Goal: Task Accomplishment & Management: Use online tool/utility

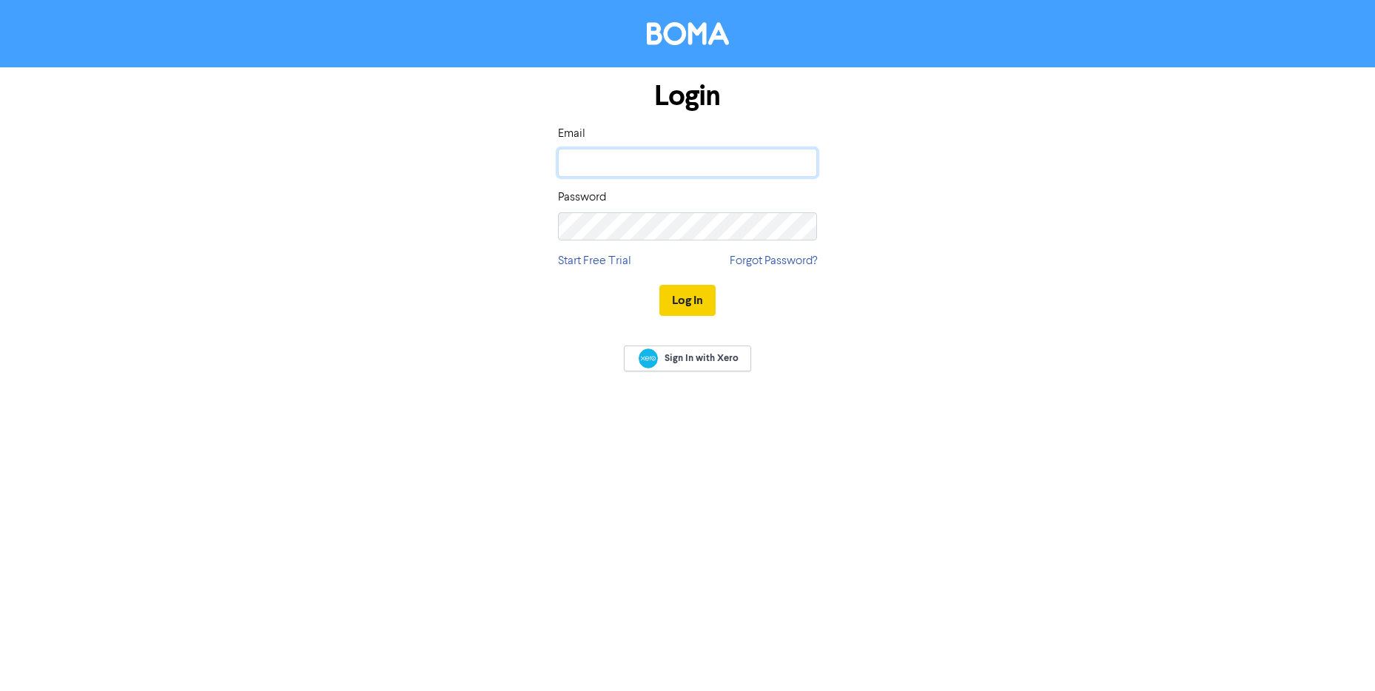
type input "[EMAIL_ADDRESS][DOMAIN_NAME]"
click at [697, 303] on button "Log In" at bounding box center [687, 300] width 56 height 31
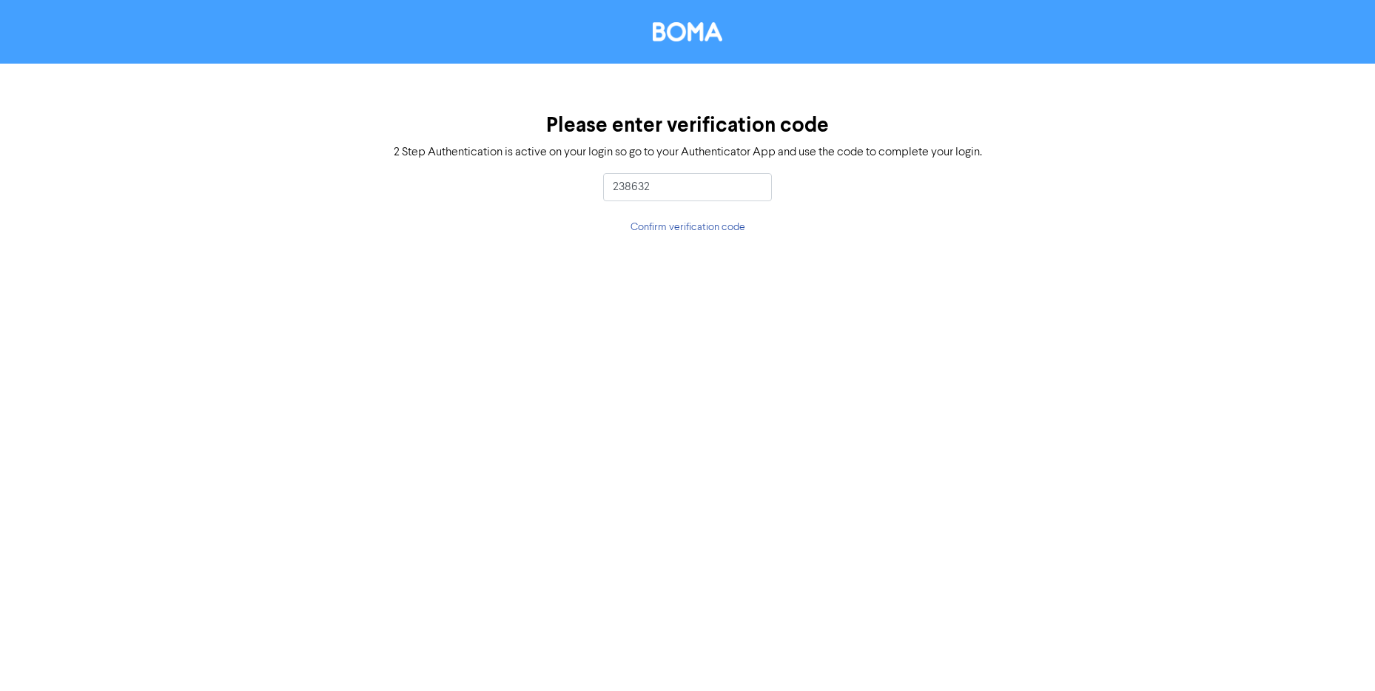
type input "238632"
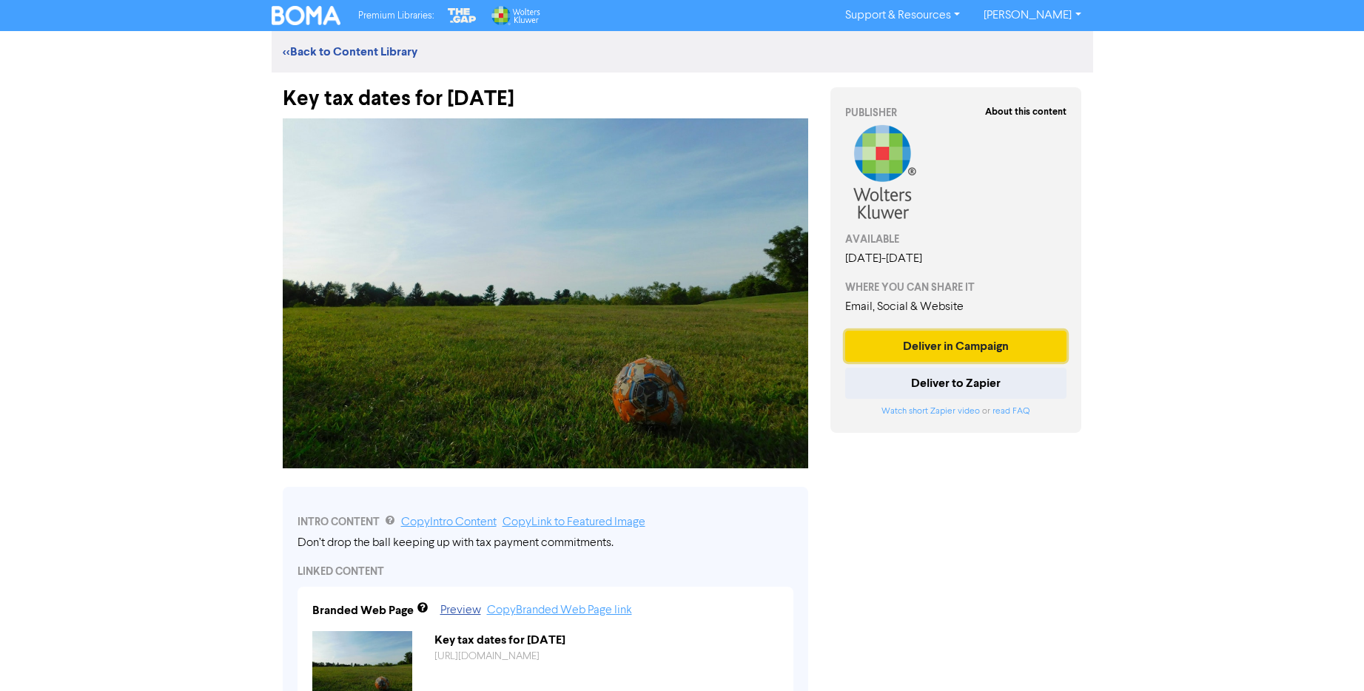
click at [951, 353] on button "Deliver in Campaign" at bounding box center [956, 346] width 222 height 31
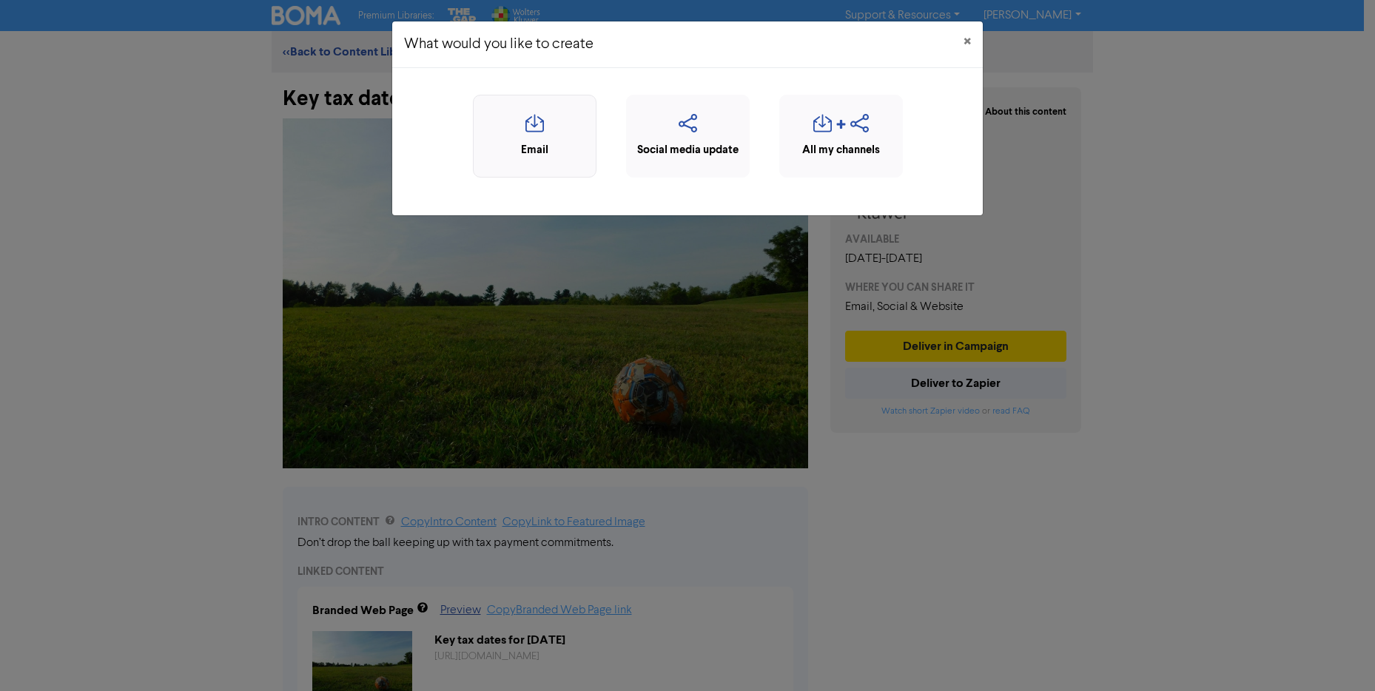
click at [532, 139] on icon "button" at bounding box center [534, 128] width 107 height 28
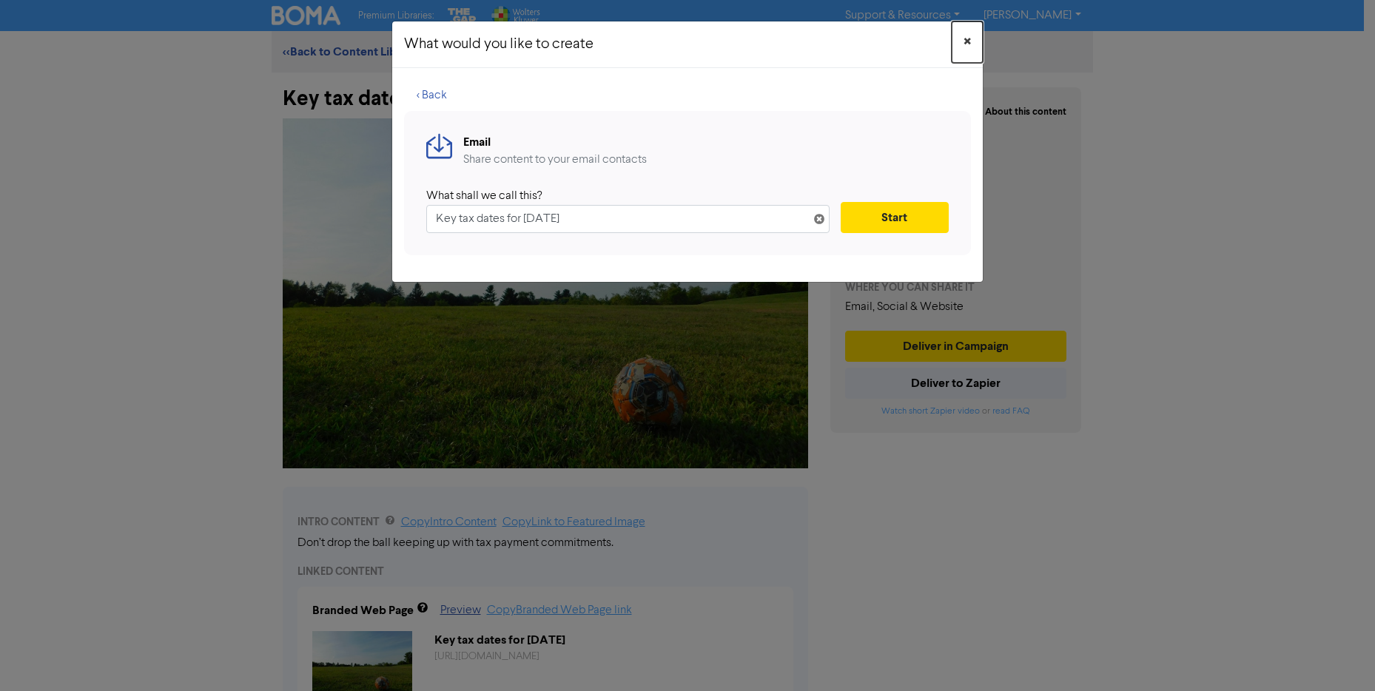
click at [968, 44] on span "×" at bounding box center [966, 42] width 7 height 22
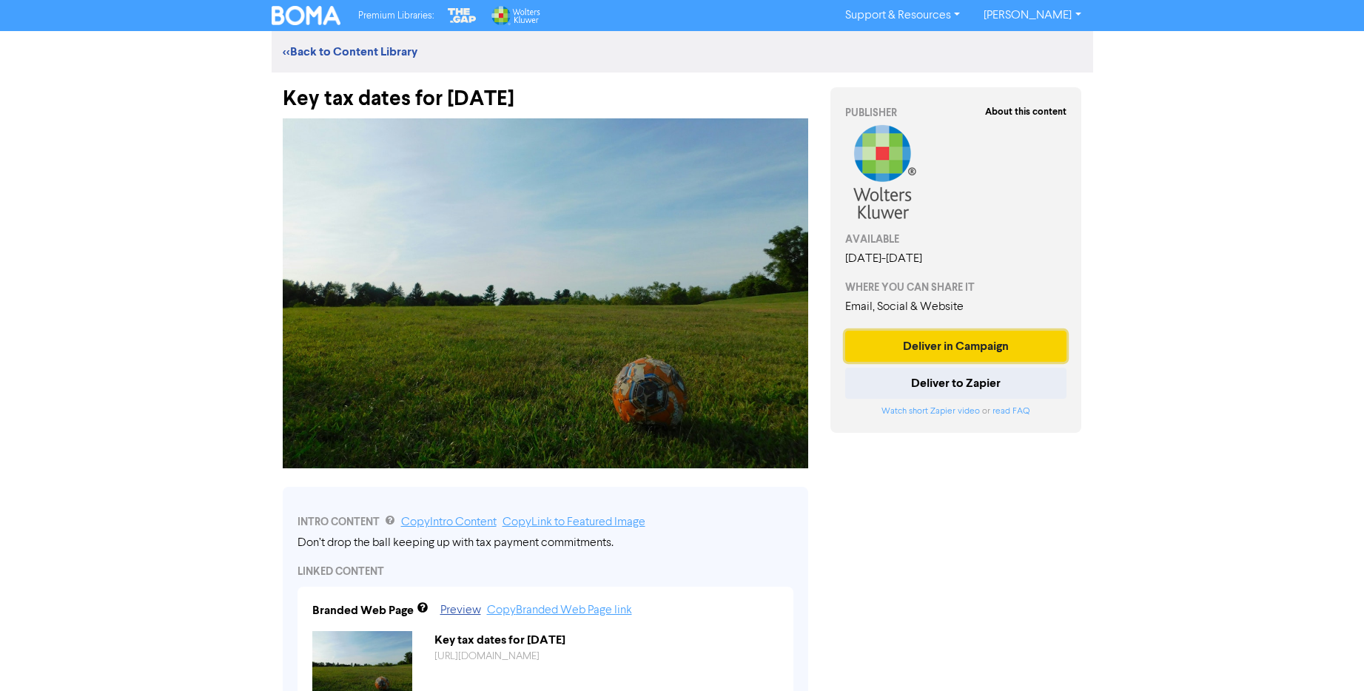
click at [957, 343] on button "Deliver in Campaign" at bounding box center [956, 346] width 222 height 31
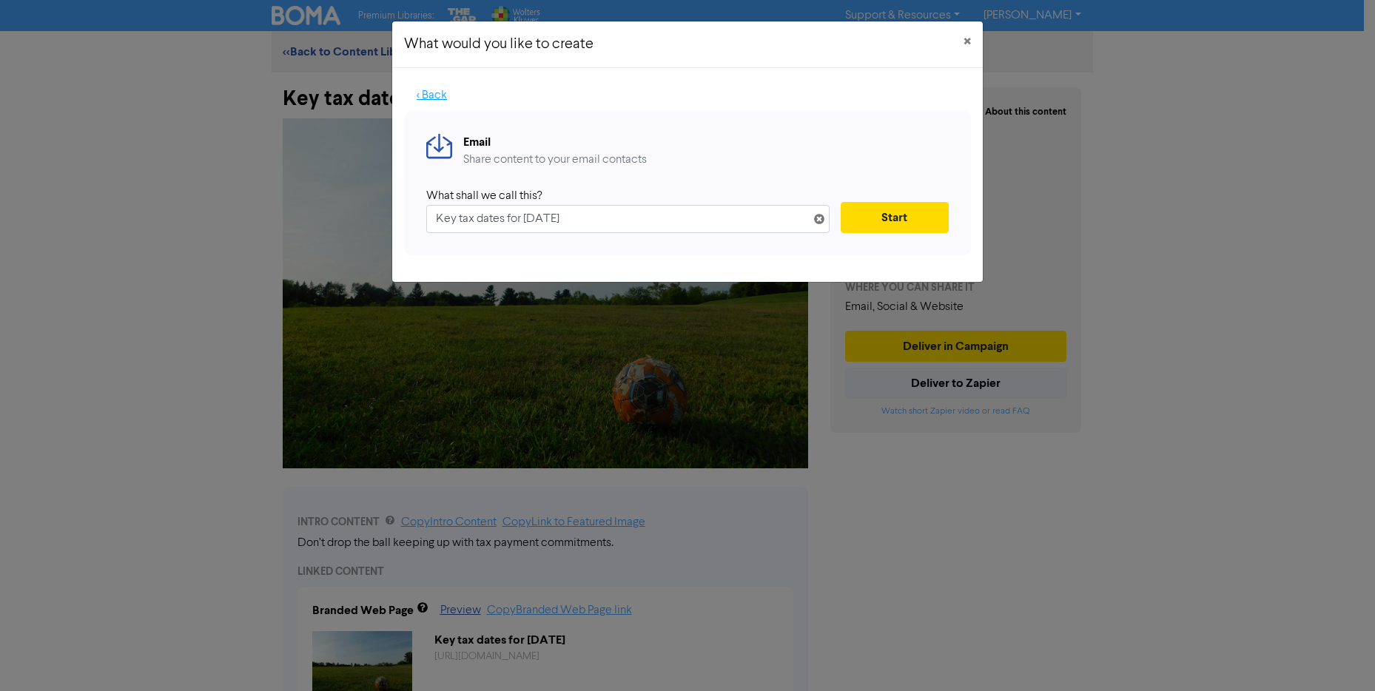
click at [419, 104] on button "< Back" at bounding box center [431, 95] width 55 height 31
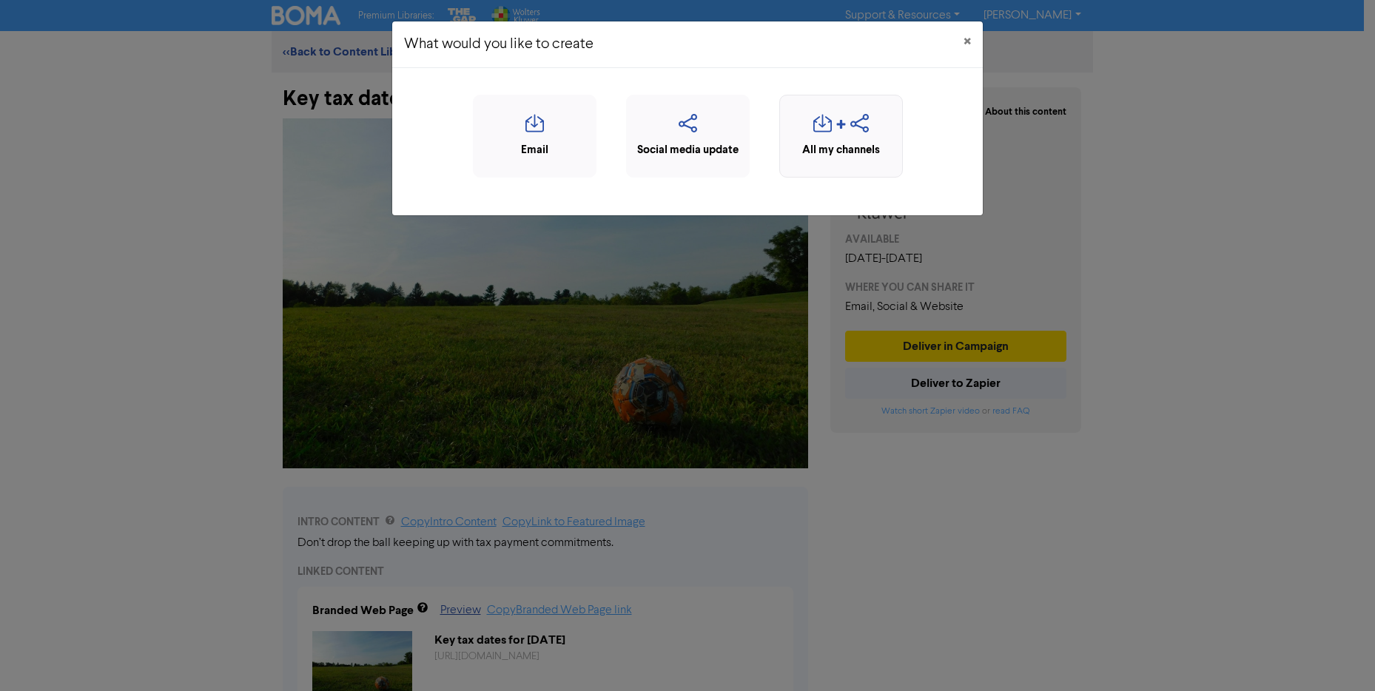
click at [855, 146] on div "All my channels" at bounding box center [840, 150] width 107 height 17
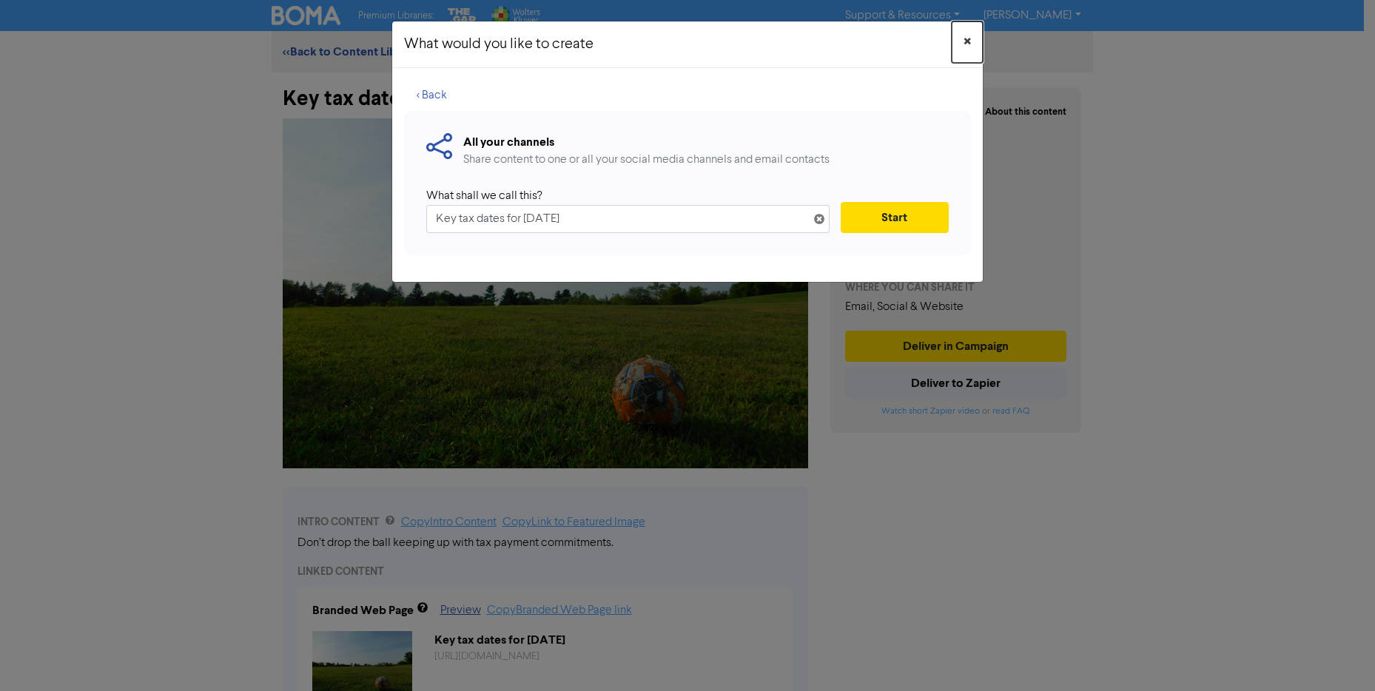
click at [971, 44] on button "×" at bounding box center [967, 41] width 31 height 41
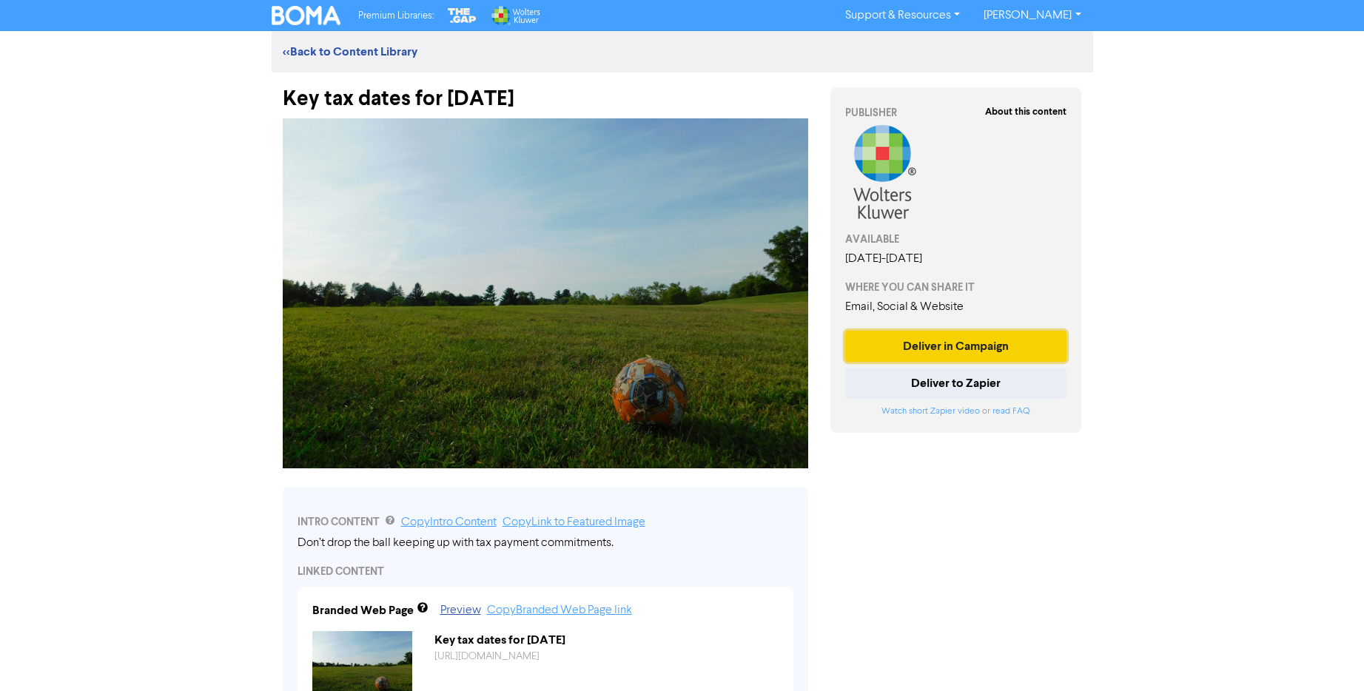
click at [961, 343] on button "Deliver in Campaign" at bounding box center [956, 346] width 222 height 31
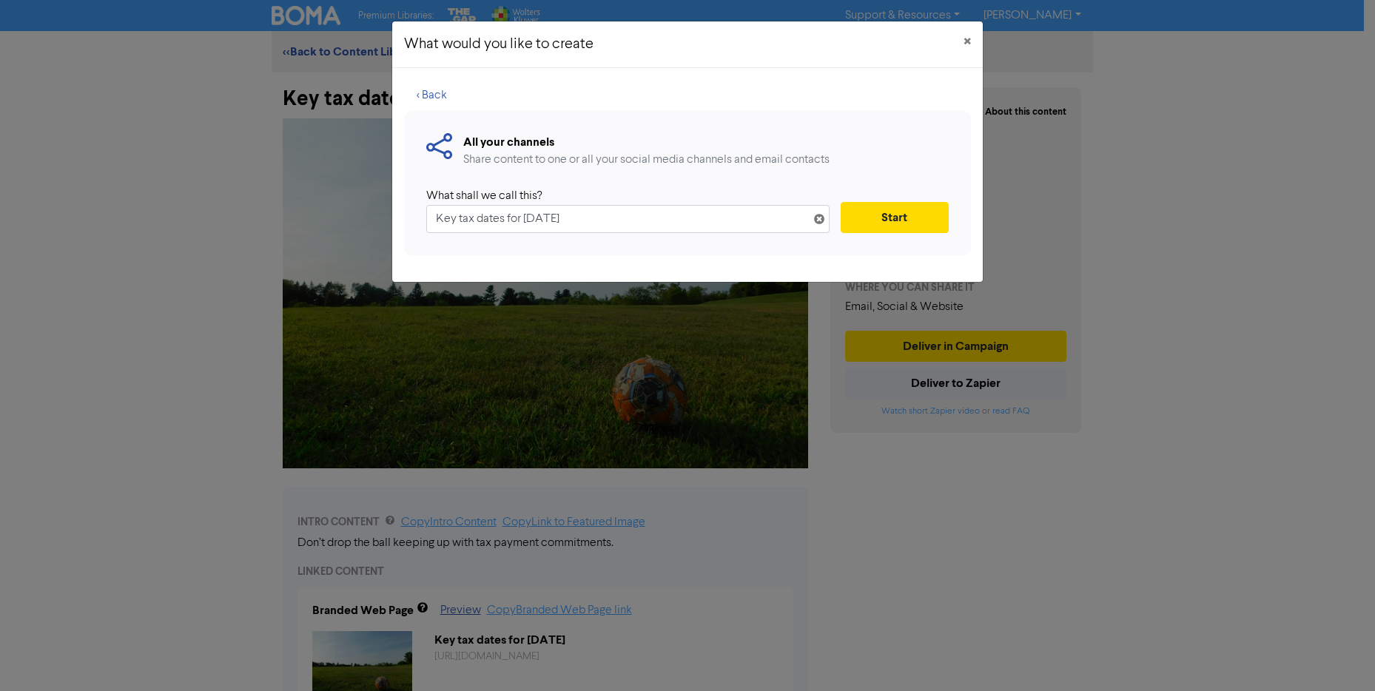
click at [464, 222] on input "Key tax dates for [DATE]" at bounding box center [627, 219] width 403 height 28
type input "Key Tax Dates for [DATE]"
click at [873, 203] on button "Start" at bounding box center [895, 217] width 108 height 31
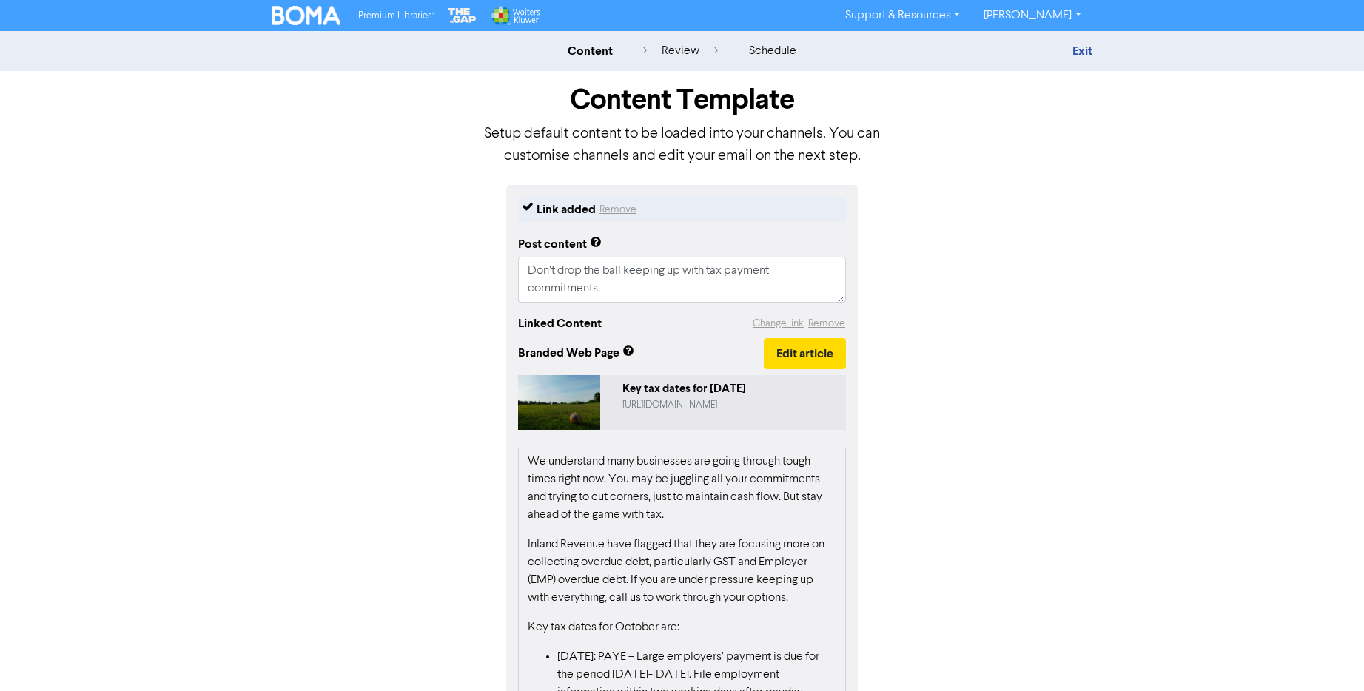
click at [663, 502] on p "We understand many businesses are going through tough times right now. You may …" at bounding box center [682, 488] width 309 height 71
click at [663, 501] on p "We understand many businesses are going through tough times right now. You may …" at bounding box center [682, 488] width 309 height 71
click at [796, 355] on button "Edit article" at bounding box center [805, 353] width 82 height 31
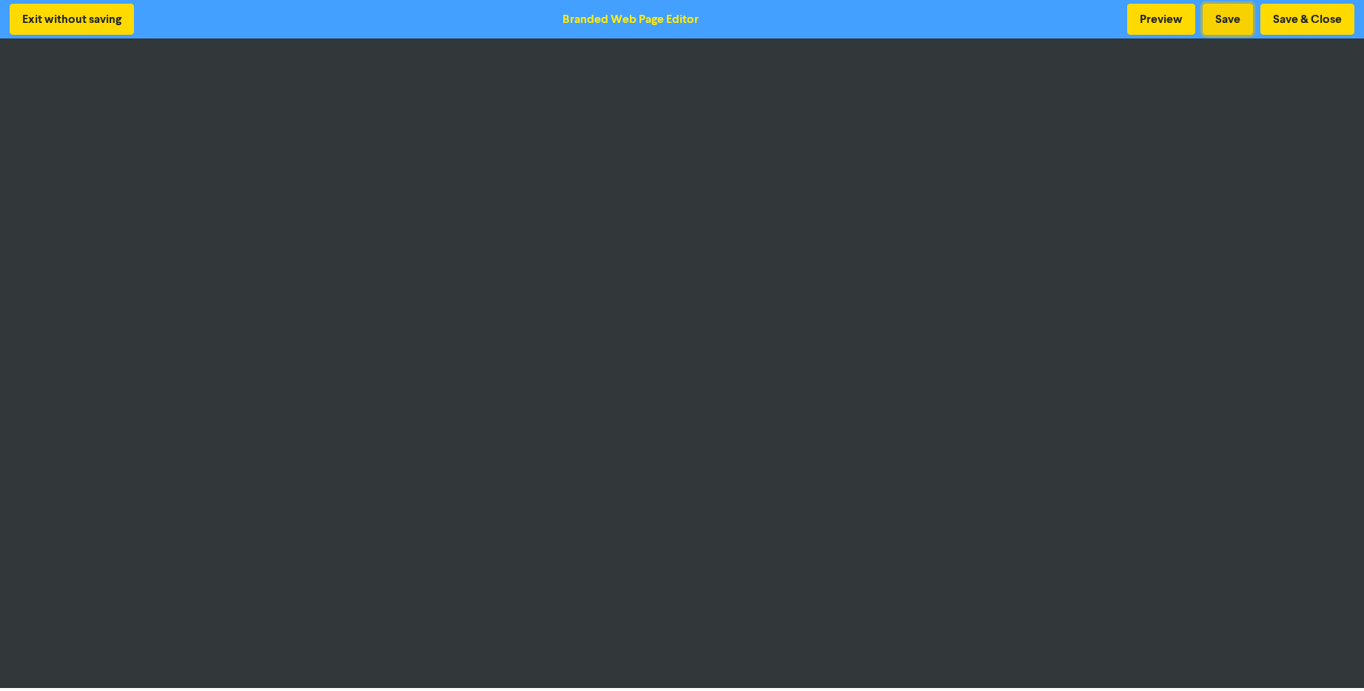
click at [1228, 9] on button "Save" at bounding box center [1227, 19] width 50 height 31
